Goal: Task Accomplishment & Management: Complete application form

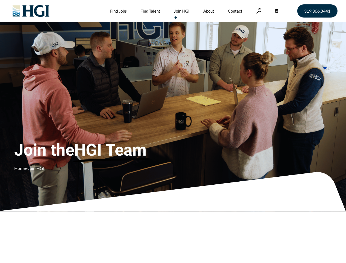
click at [173, 132] on div "Join the HGI Team Home » Join HGI" at bounding box center [102, 123] width 176 height 107
click at [258, 11] on link at bounding box center [258, 10] width 5 height 5
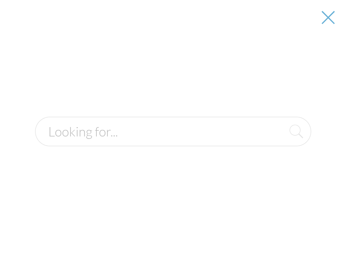
click at [173, 132] on div "Join the HGI Team Home » Join HGI" at bounding box center [102, 123] width 176 height 107
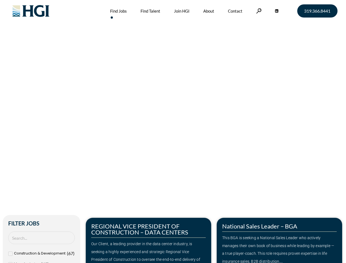
click at [173, 132] on div "Make Your Next Move Home » Jobs" at bounding box center [173, 116] width 313 height 232
click at [258, 11] on link at bounding box center [258, 10] width 5 height 5
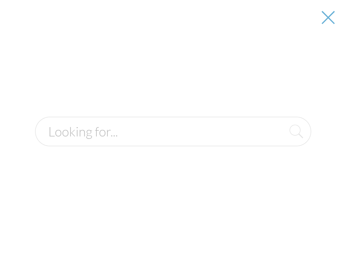
click at [149, 240] on div "Our Client, a leading provider in the data center industry, is seeking a highly…" at bounding box center [148, 256] width 115 height 32
click at [280, 240] on div at bounding box center [173, 131] width 345 height 263
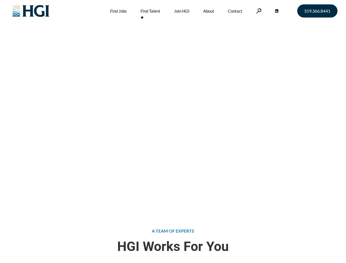
click at [173, 132] on div "Attract the Right Talent Home » Find Talent" at bounding box center [173, 105] width 346 height 211
click at [258, 11] on link at bounding box center [258, 10] width 5 height 5
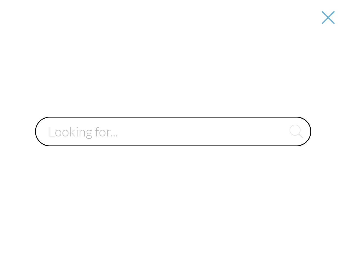
click at [173, 132] on input "text" at bounding box center [173, 132] width 276 height 30
